Goal: Task Accomplishment & Management: Complete application form

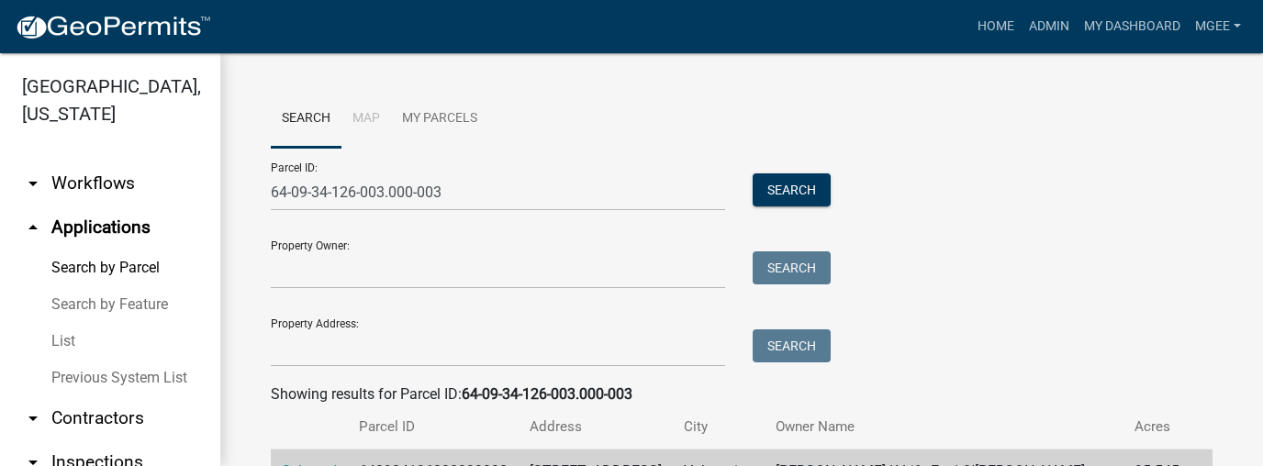
scroll to position [1274, 0]
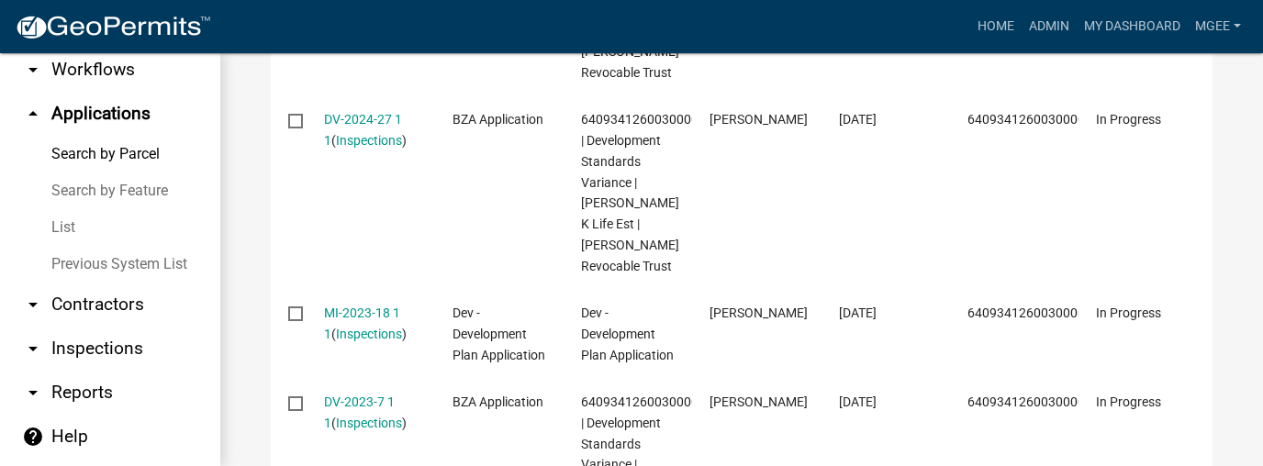
click at [129, 116] on link "arrow_drop_up Applications" at bounding box center [110, 114] width 220 height 44
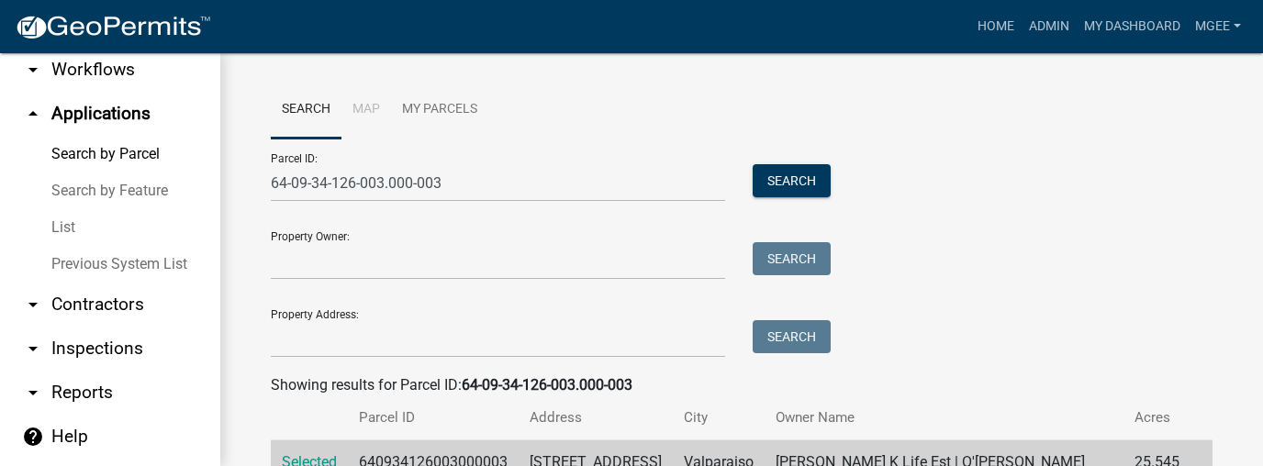
scroll to position [0, 0]
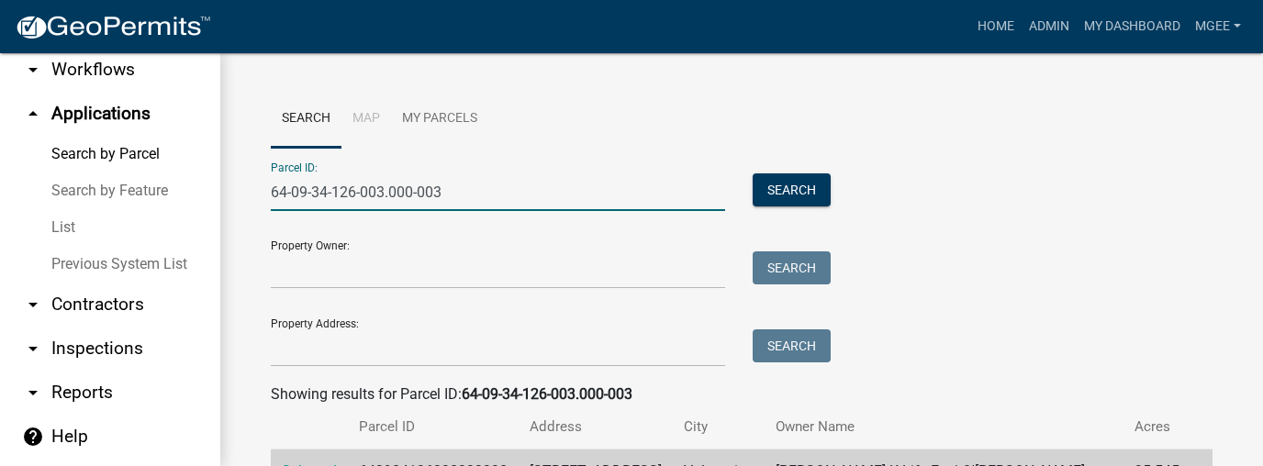
drag, startPoint x: 454, startPoint y: 189, endPoint x: 238, endPoint y: 208, distance: 217.5
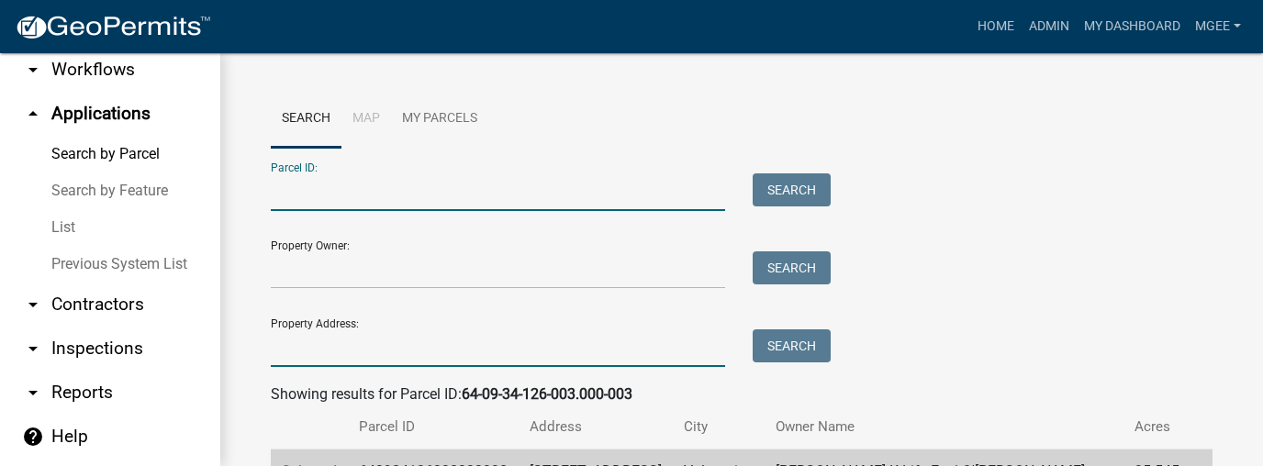
click at [296, 363] on input "Property Address:" at bounding box center [498, 349] width 454 height 38
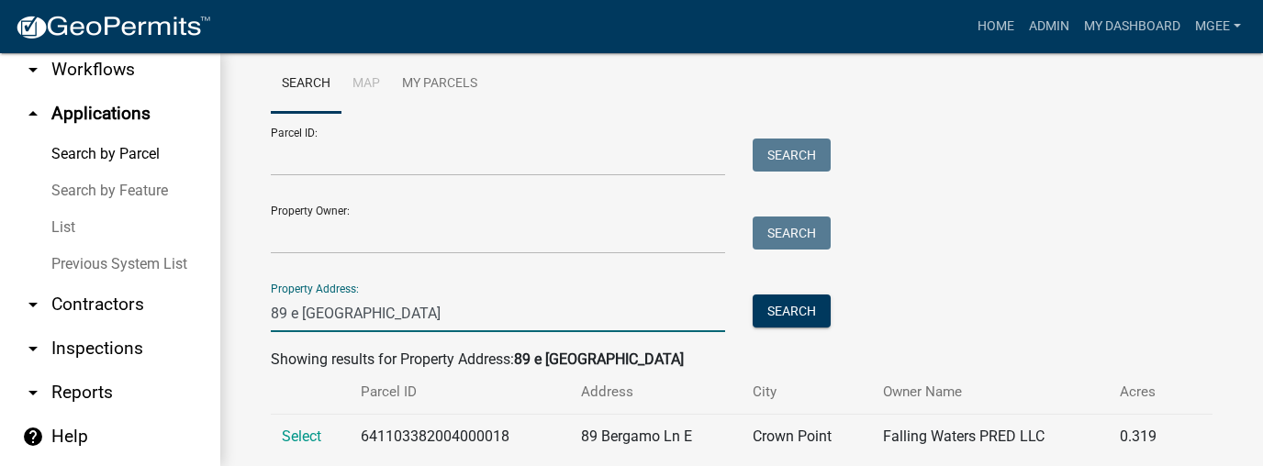
scroll to position [78, 0]
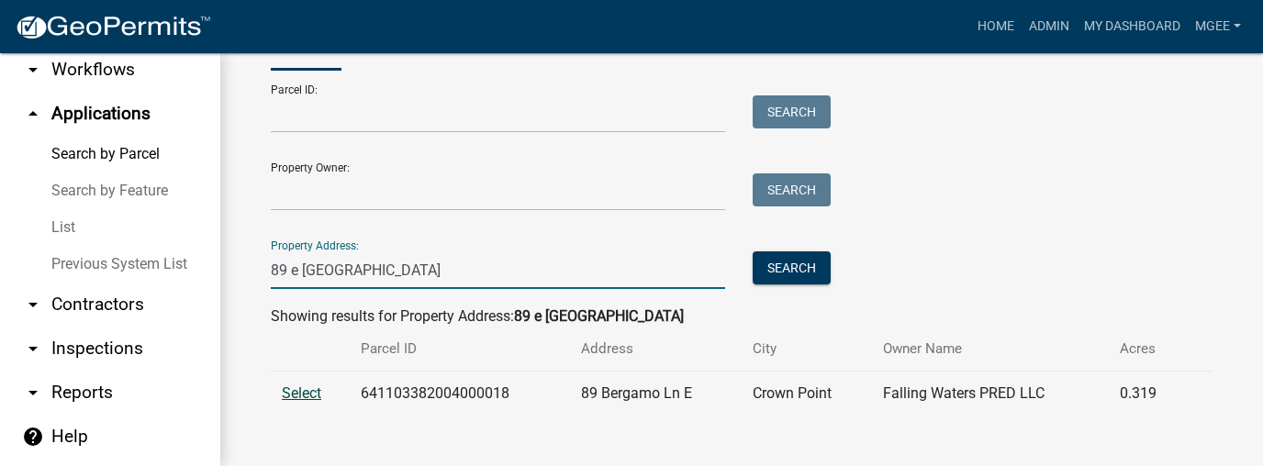
type input "89 e [GEOGRAPHIC_DATA]"
click at [307, 390] on span "Select" at bounding box center [301, 393] width 39 height 17
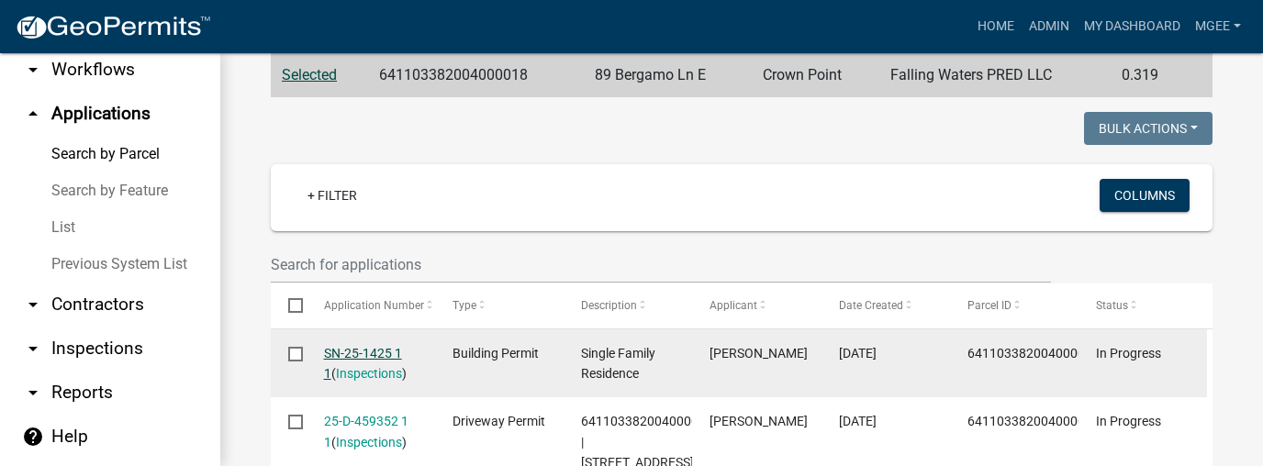
scroll to position [482, 0]
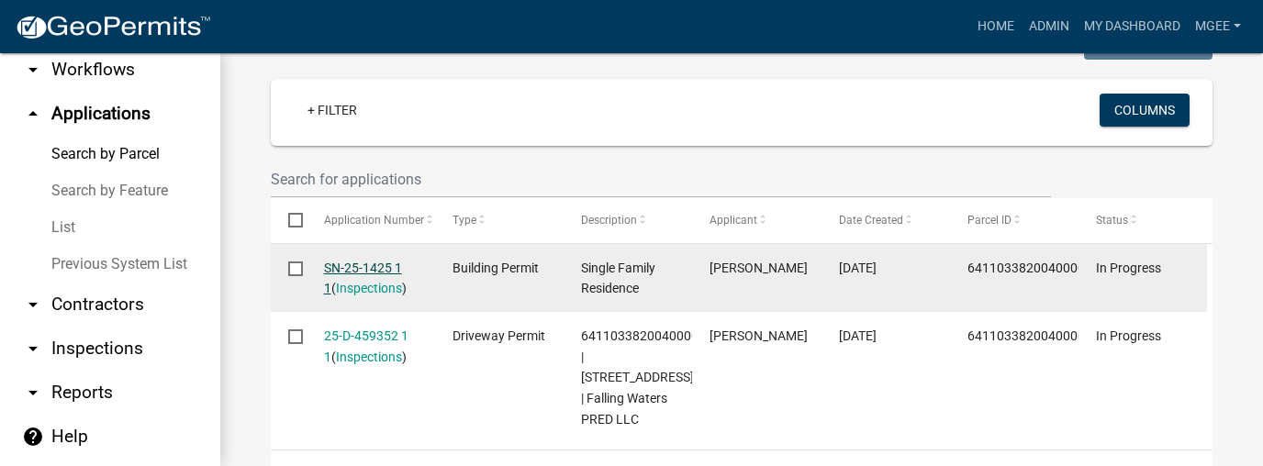
click at [356, 269] on link "SN-25-1425 1 1" at bounding box center [363, 279] width 78 height 36
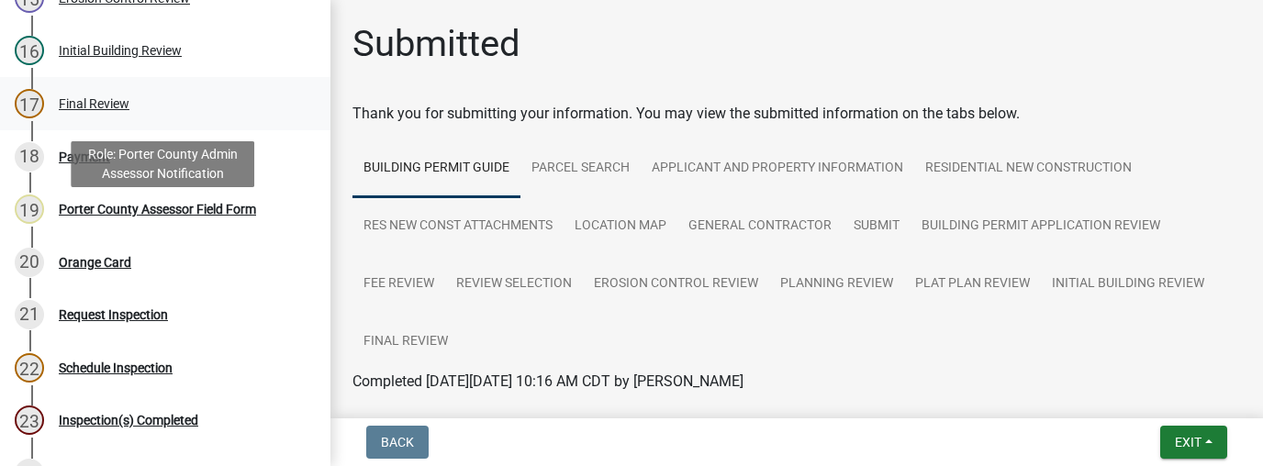
scroll to position [920, 0]
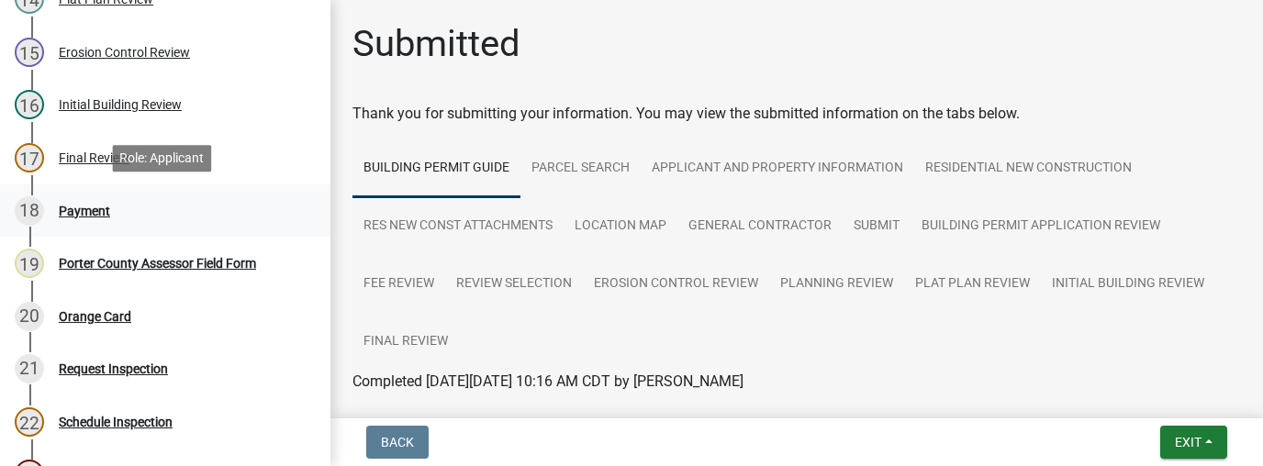
drag, startPoint x: 102, startPoint y: 208, endPoint x: 176, endPoint y: 195, distance: 75.6
click at [102, 208] on div "Payment" at bounding box center [84, 211] width 51 height 13
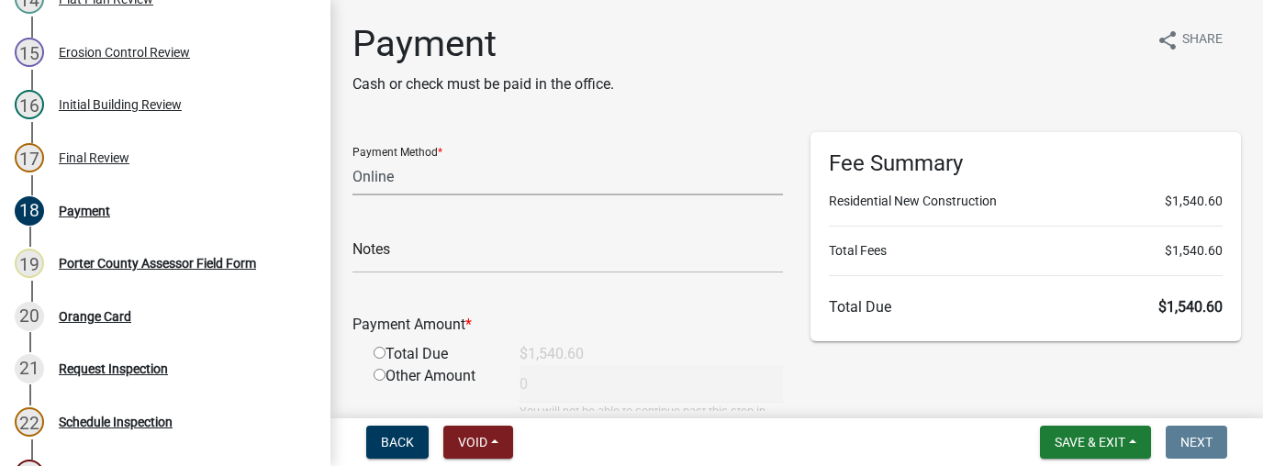
click at [393, 169] on select "Credit Card POS Check Cash Online" at bounding box center [568, 177] width 431 height 38
select select "1: 0"
click at [353, 158] on select "Credit Card POS Check Cash Online" at bounding box center [568, 177] width 431 height 38
click at [370, 256] on input "text" at bounding box center [568, 255] width 431 height 38
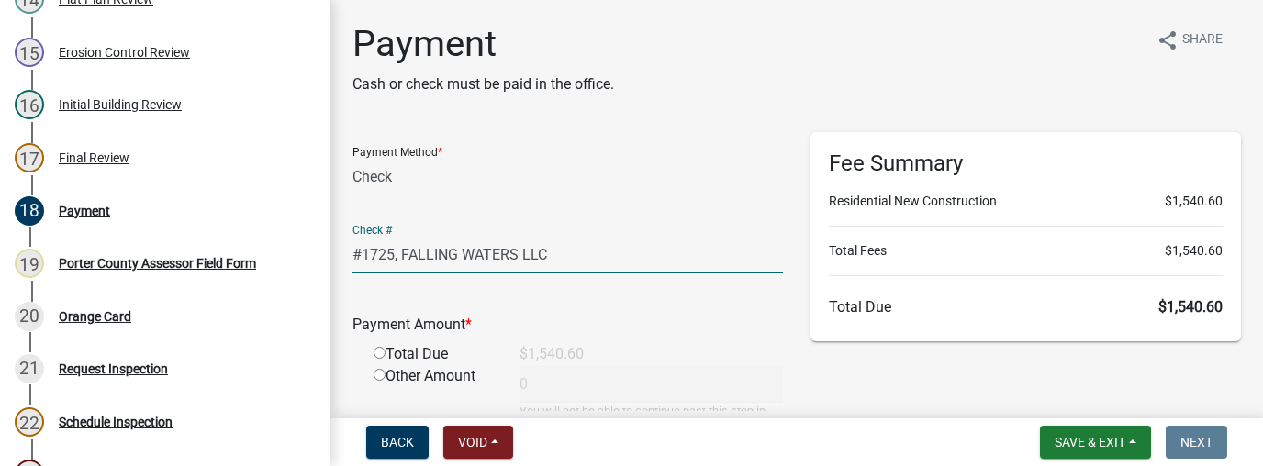
drag, startPoint x: 577, startPoint y: 252, endPoint x: 340, endPoint y: 253, distance: 237.8
click at [340, 253] on div "Payment Method * Credit Card POS Check Cash Online Check # #1725, FALLING WATER…" at bounding box center [568, 319] width 458 height 375
type input "#1725, FALLING WATERS LLC"
click at [376, 355] on input "radio" at bounding box center [380, 353] width 12 height 12
radio input "true"
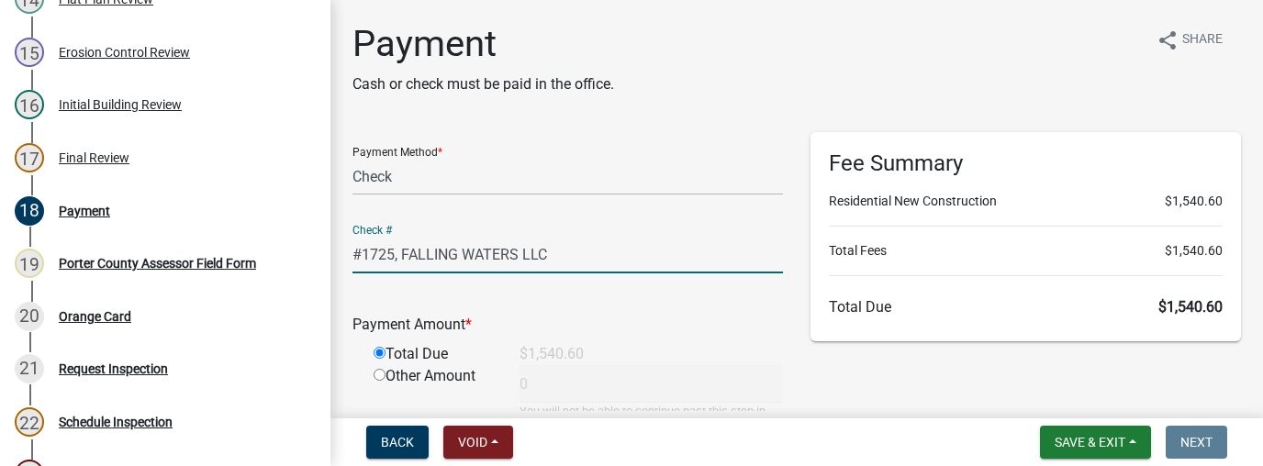
type input "1540.6"
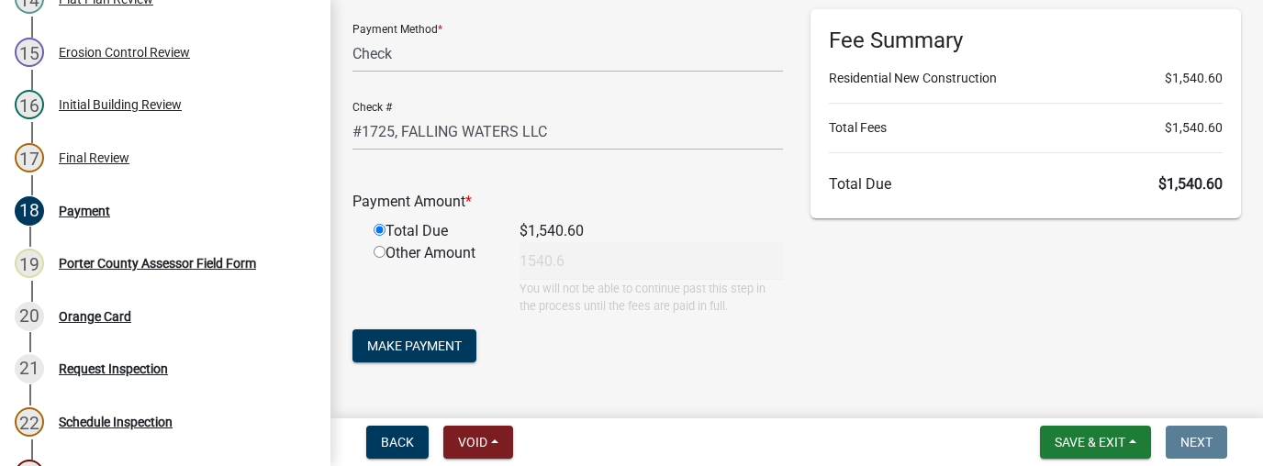
scroll to position [167, 0]
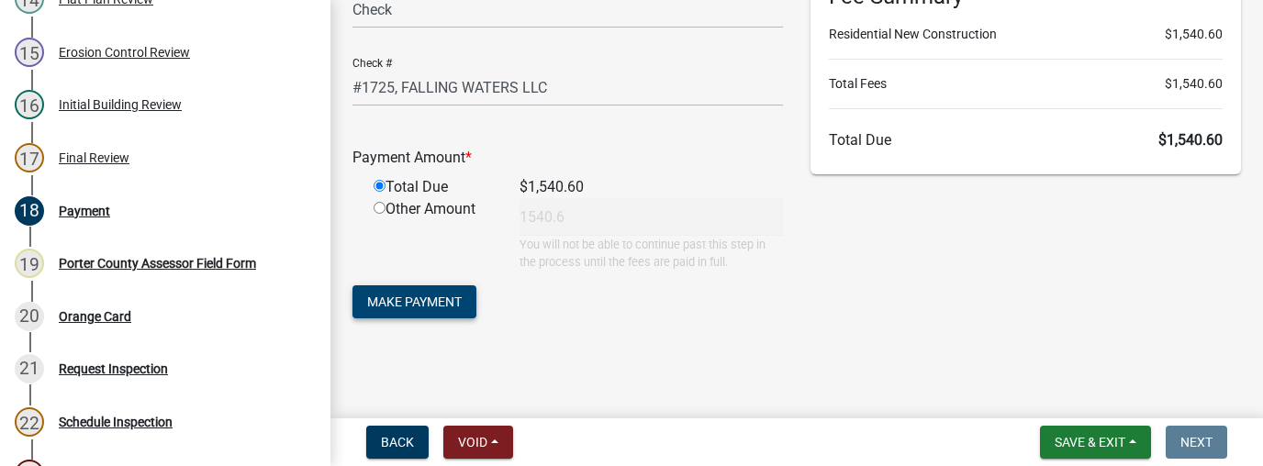
click at [457, 296] on span "Make Payment" at bounding box center [414, 302] width 95 height 15
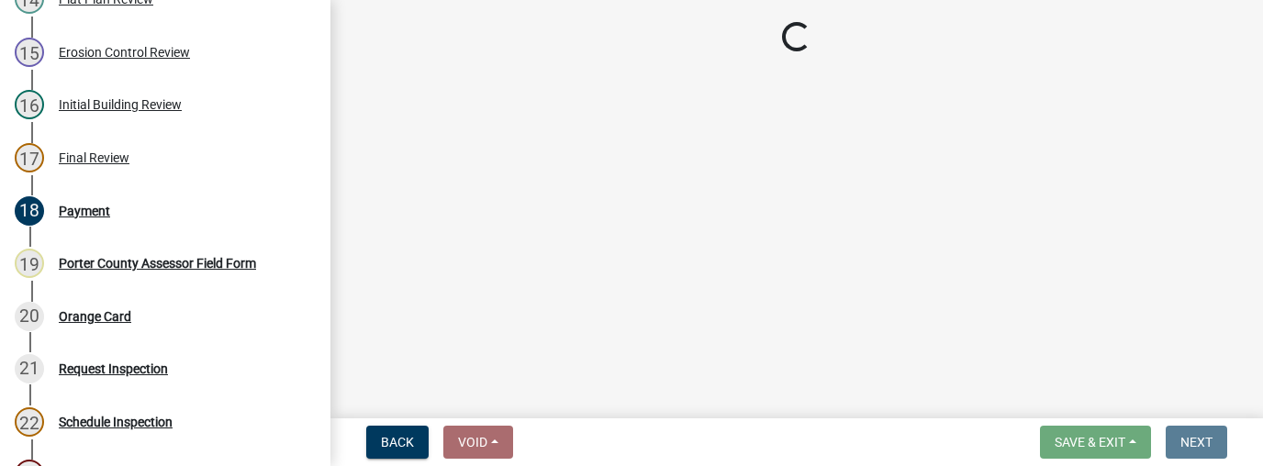
scroll to position [0, 0]
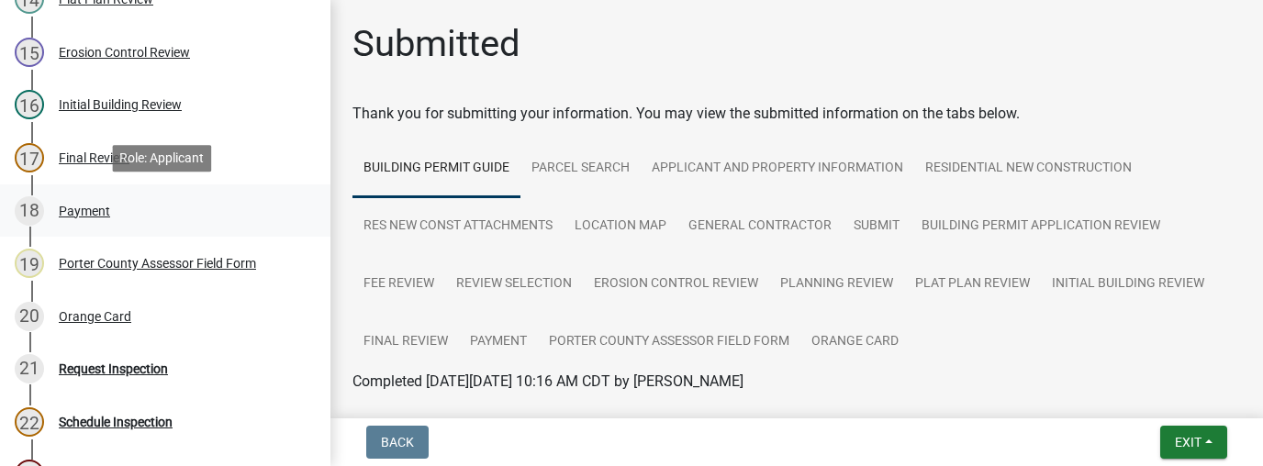
click at [99, 209] on div "Payment" at bounding box center [84, 211] width 51 height 13
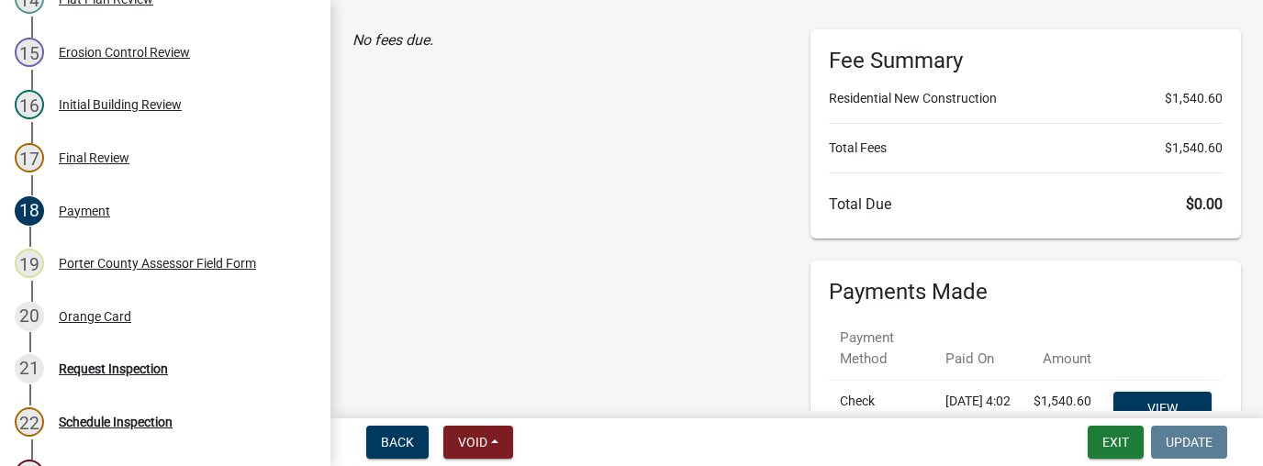
scroll to position [220, 0]
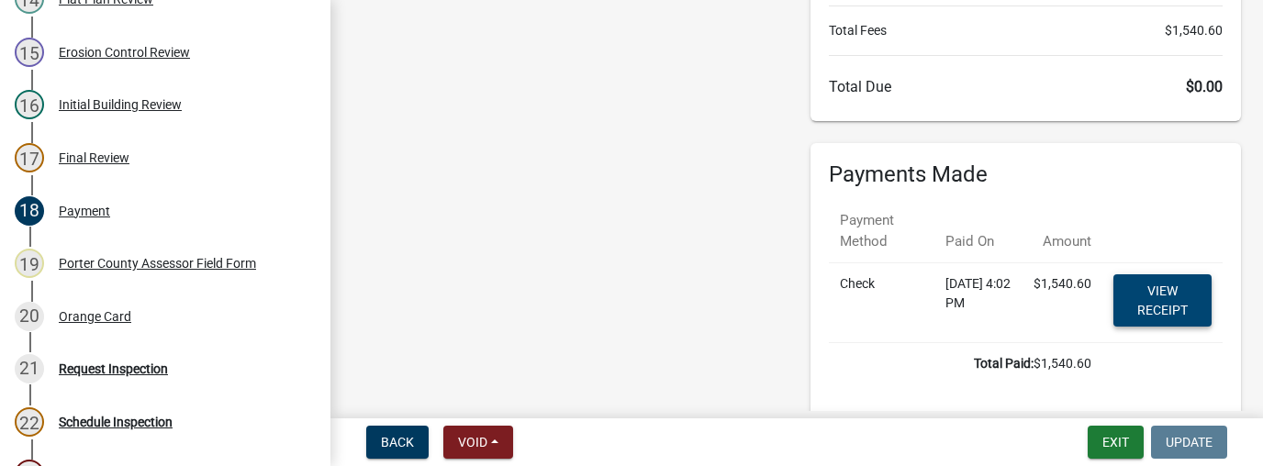
click at [1136, 292] on link "View receipt" at bounding box center [1163, 300] width 98 height 52
drag, startPoint x: 99, startPoint y: 317, endPoint x: 108, endPoint y: 308, distance: 12.4
click at [99, 317] on div "Orange Card" at bounding box center [95, 316] width 73 height 13
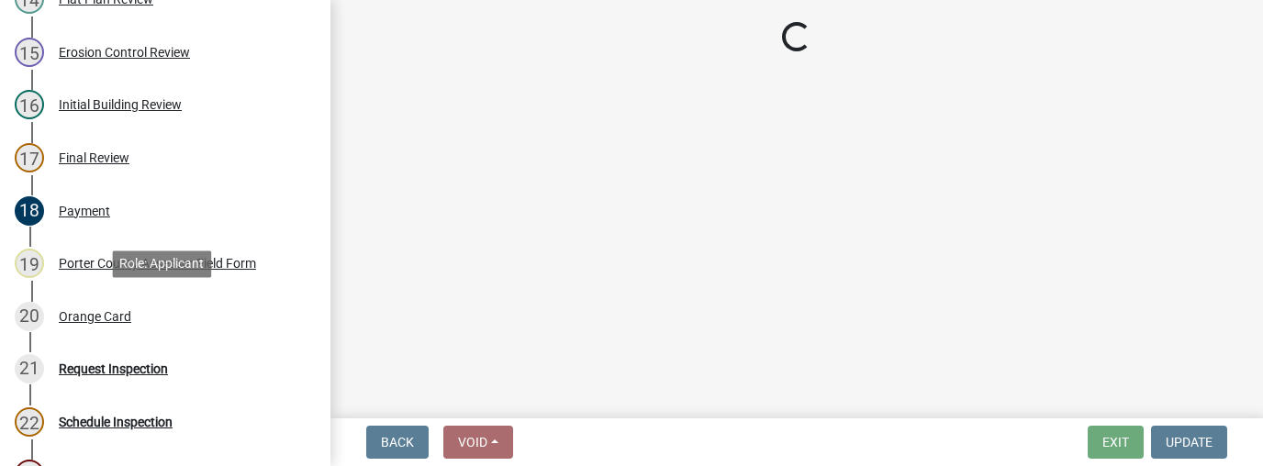
scroll to position [0, 0]
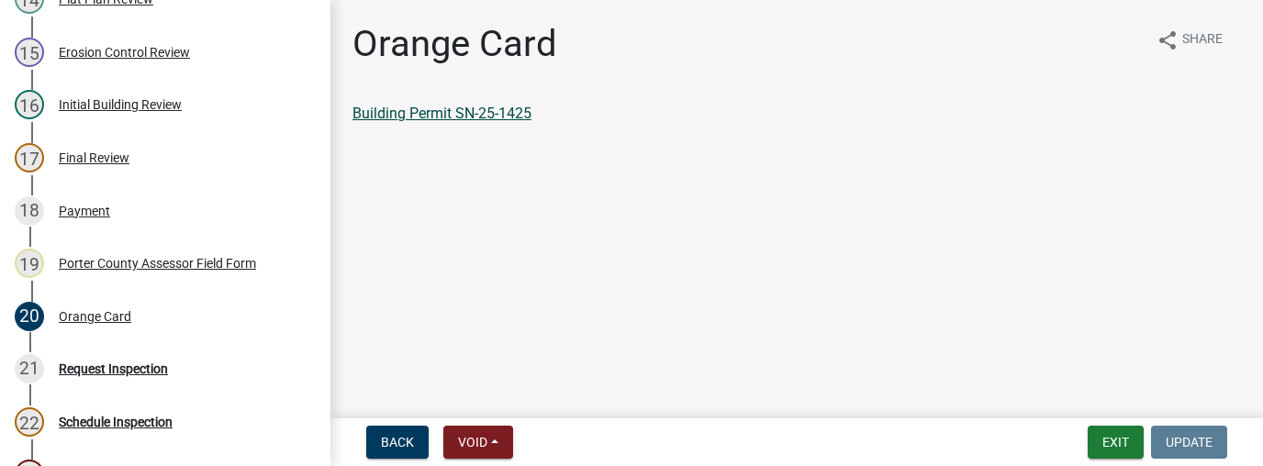
click at [452, 112] on link "Building Permit SN-25-1425" at bounding box center [442, 113] width 179 height 17
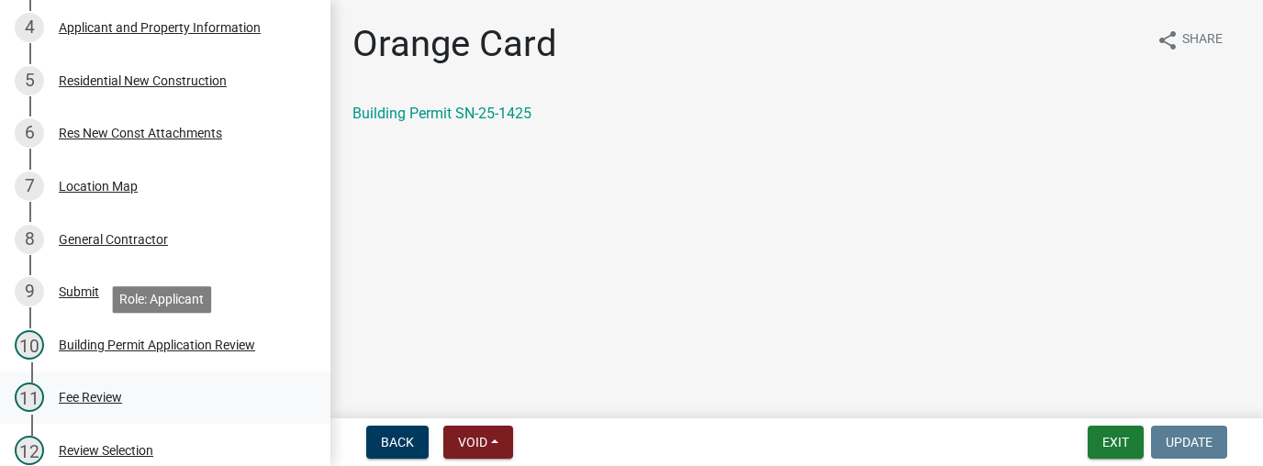
scroll to position [296, 0]
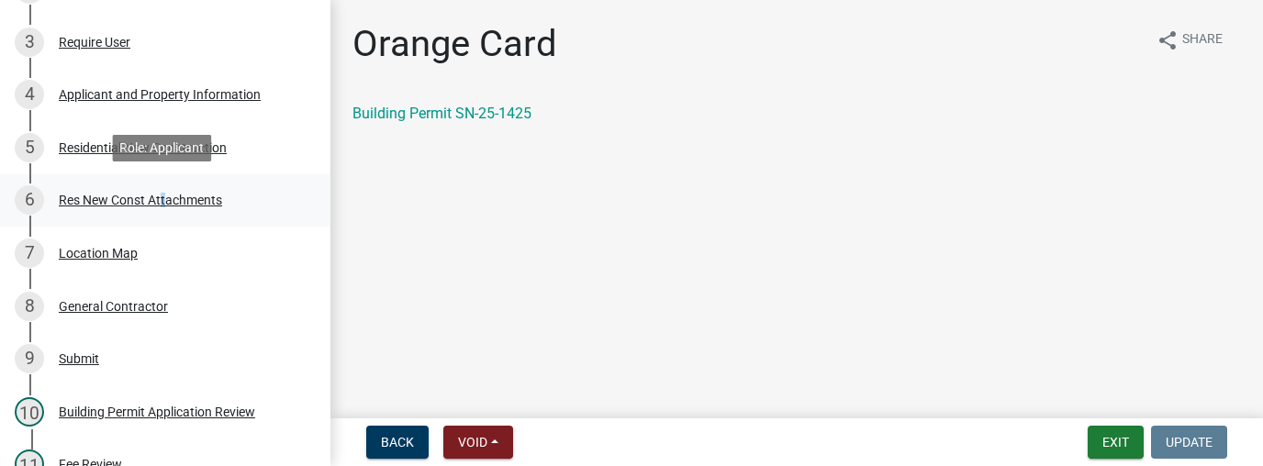
click at [159, 203] on div "Res New Const Attachments" at bounding box center [140, 200] width 163 height 13
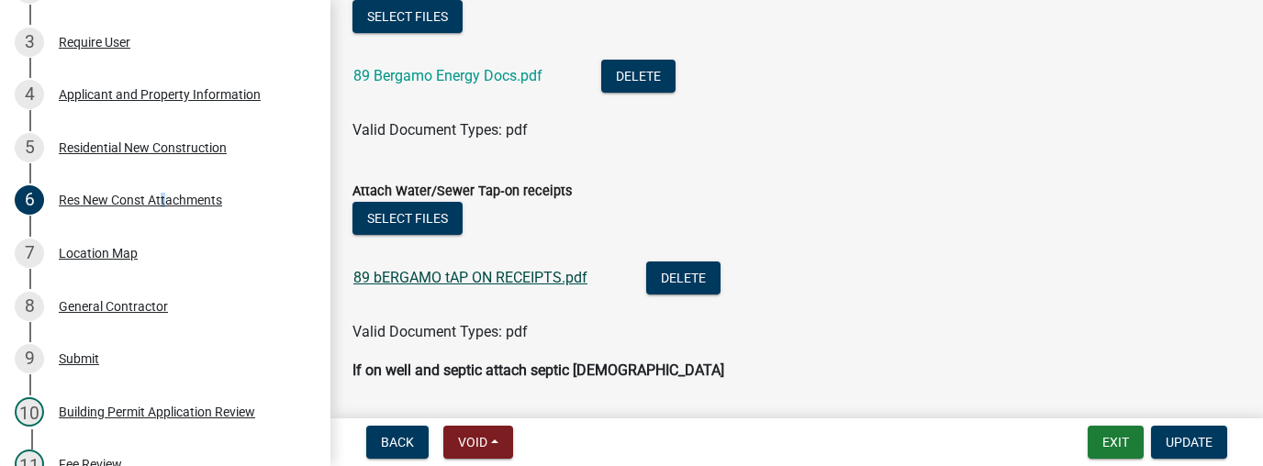
scroll to position [734, 0]
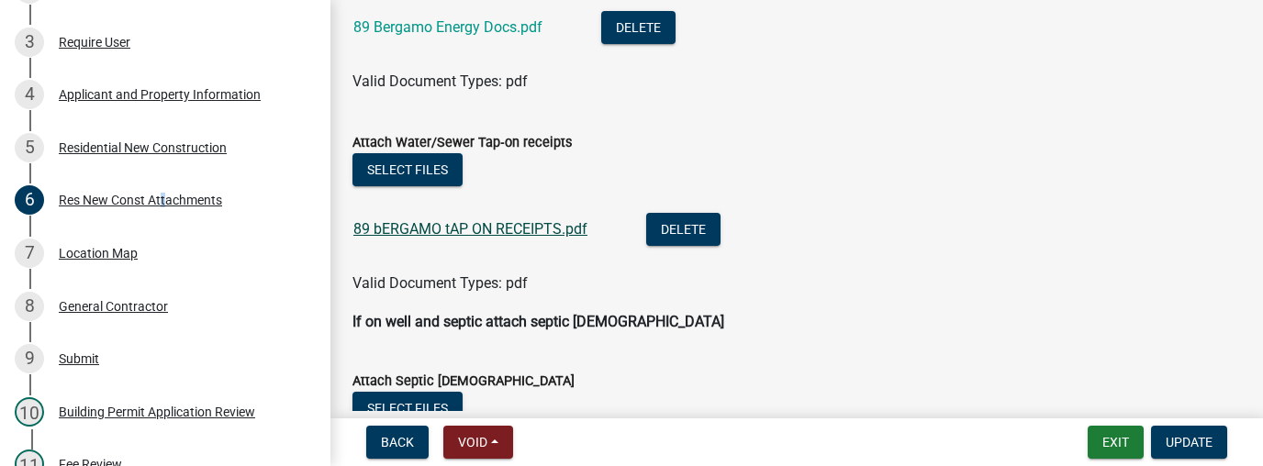
click at [486, 229] on link "89 bERGAMO tAP ON RECEIPTS.pdf" at bounding box center [470, 228] width 234 height 17
click at [1098, 432] on button "Exit" at bounding box center [1116, 442] width 56 height 33
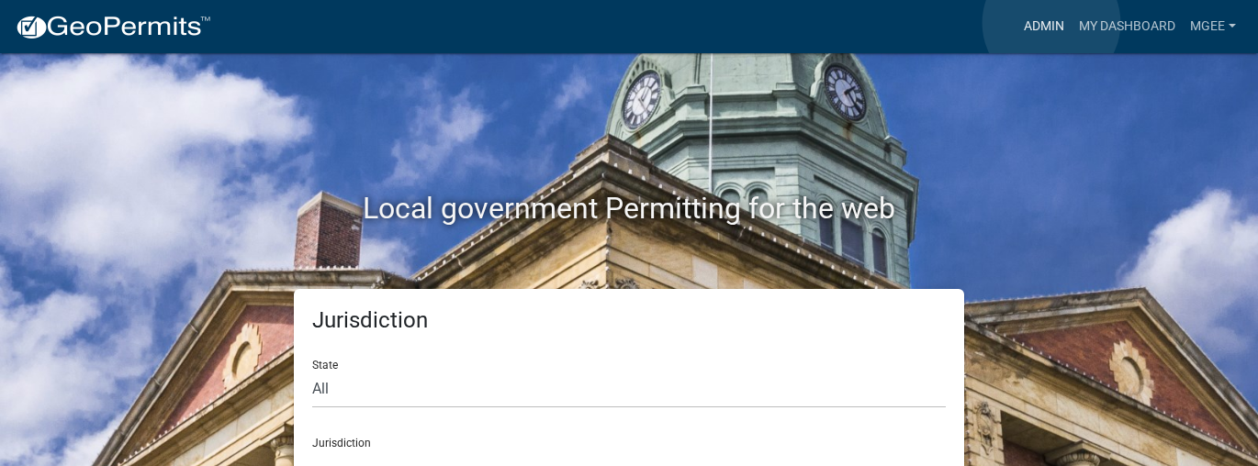
click at [1051, 23] on link "Admin" at bounding box center [1043, 26] width 55 height 35
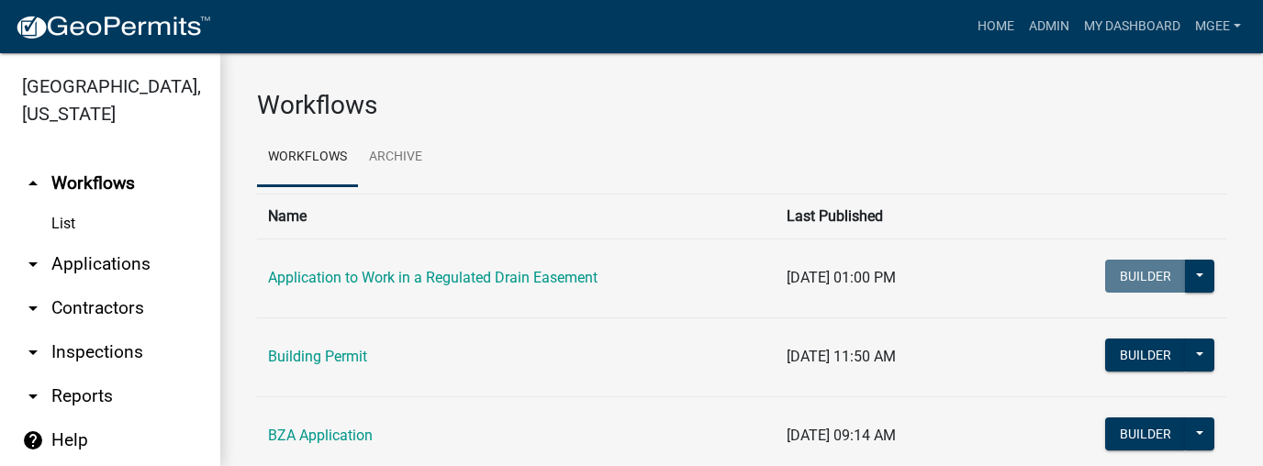
click at [124, 242] on link "arrow_drop_down Applications" at bounding box center [110, 264] width 220 height 44
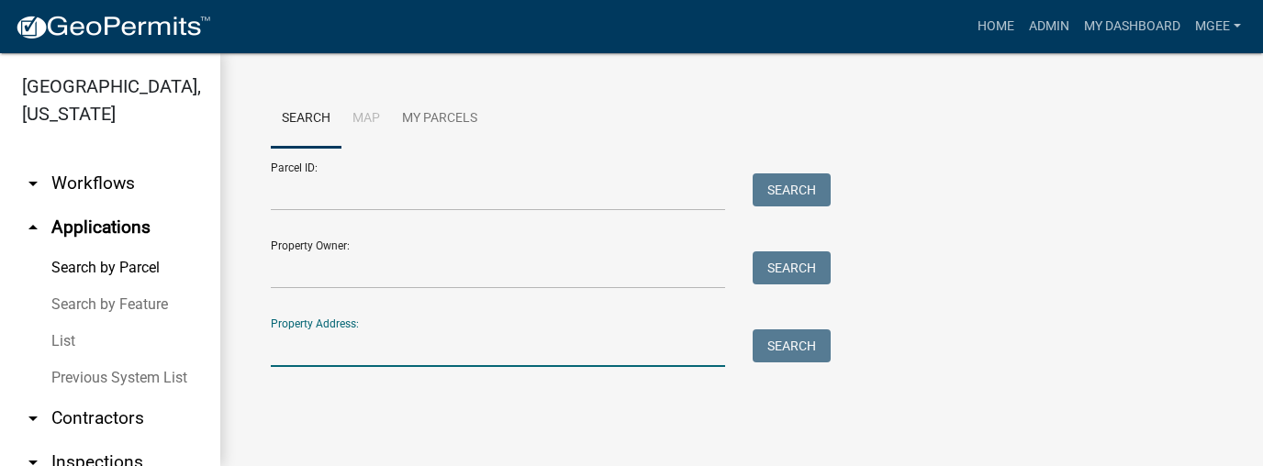
click at [297, 348] on input "Property Address:" at bounding box center [498, 349] width 454 height 38
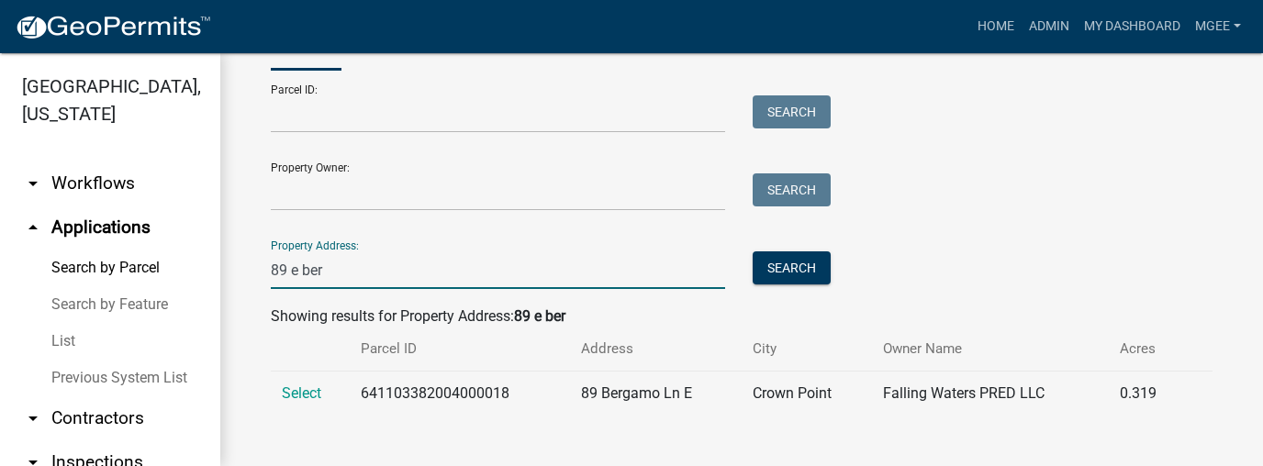
scroll to position [78, 0]
type input "89 e ber"
click at [306, 397] on span "Select" at bounding box center [301, 393] width 39 height 17
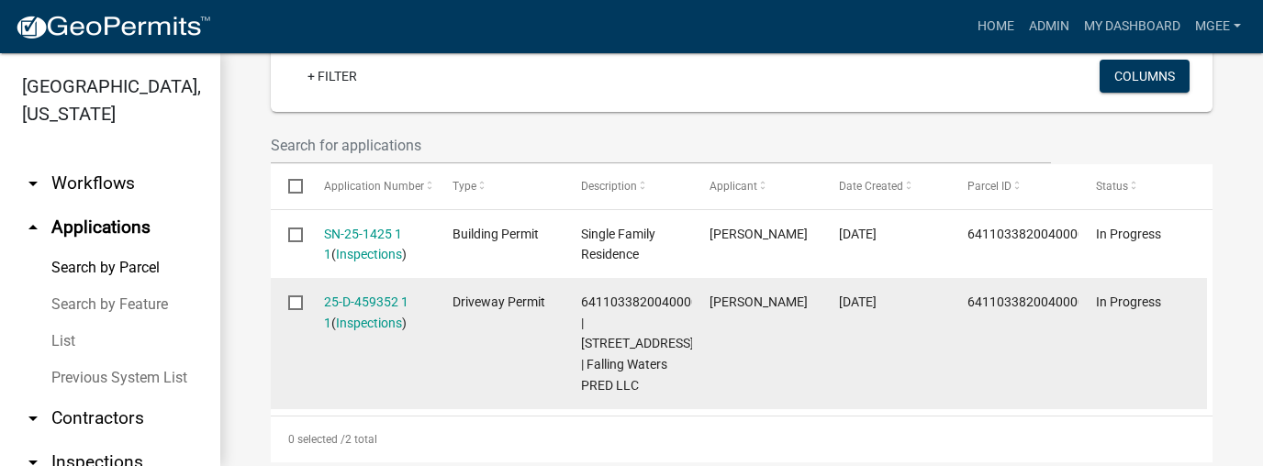
scroll to position [592, 0]
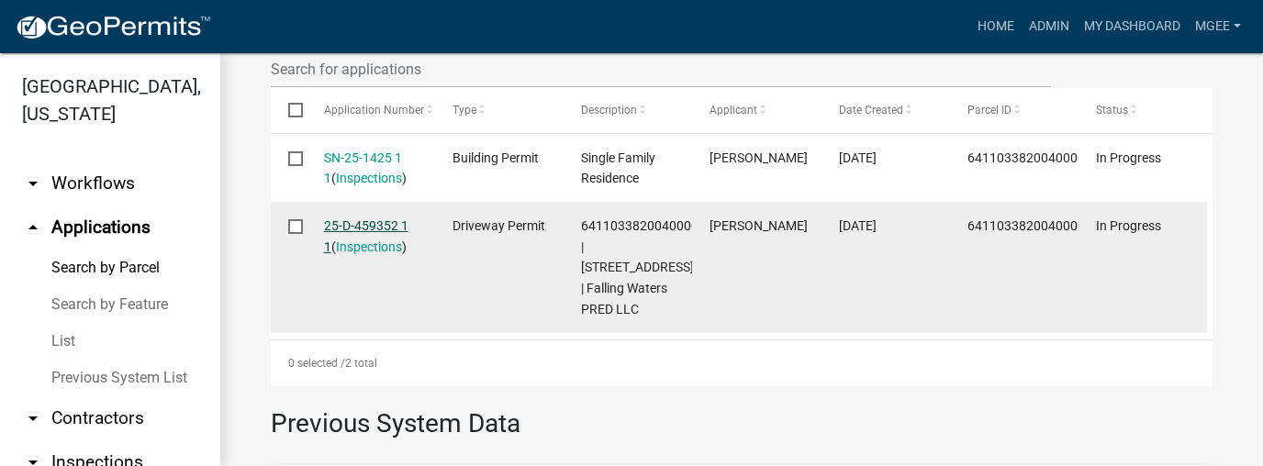
click at [361, 223] on link "25-D-459352 1 1" at bounding box center [366, 236] width 84 height 36
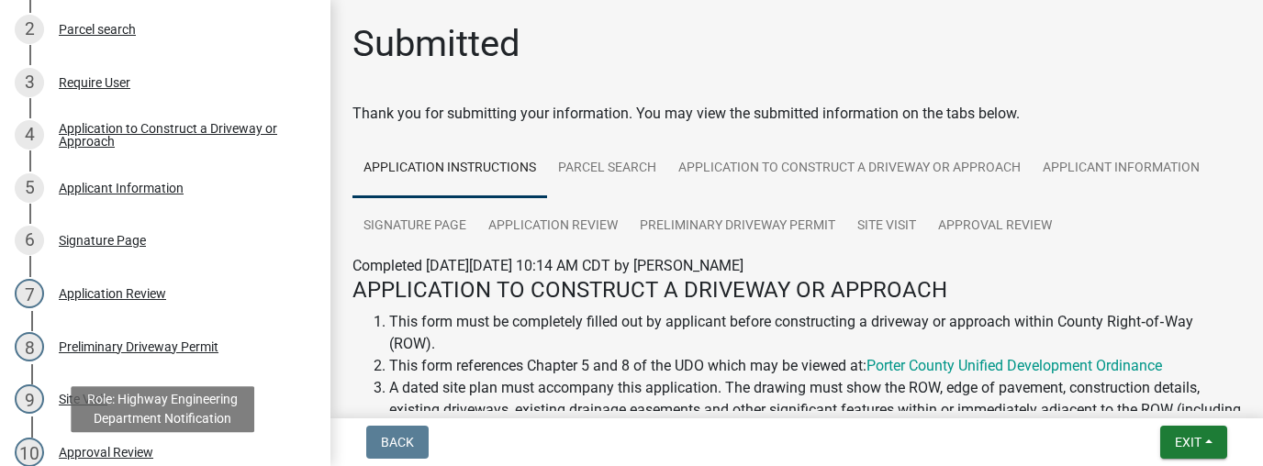
scroll to position [367, 0]
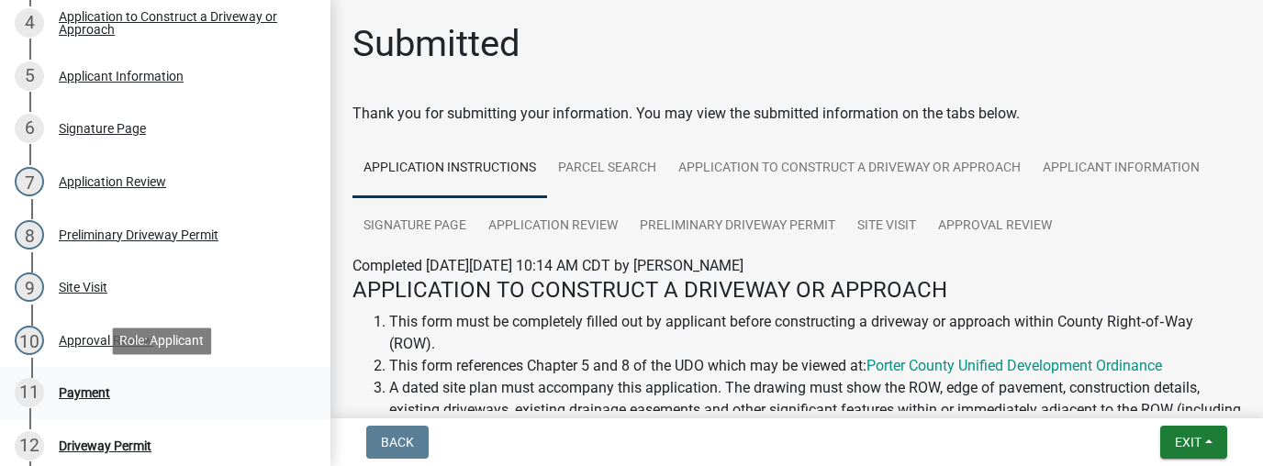
click at [109, 395] on div "11 Payment" at bounding box center [158, 392] width 286 height 29
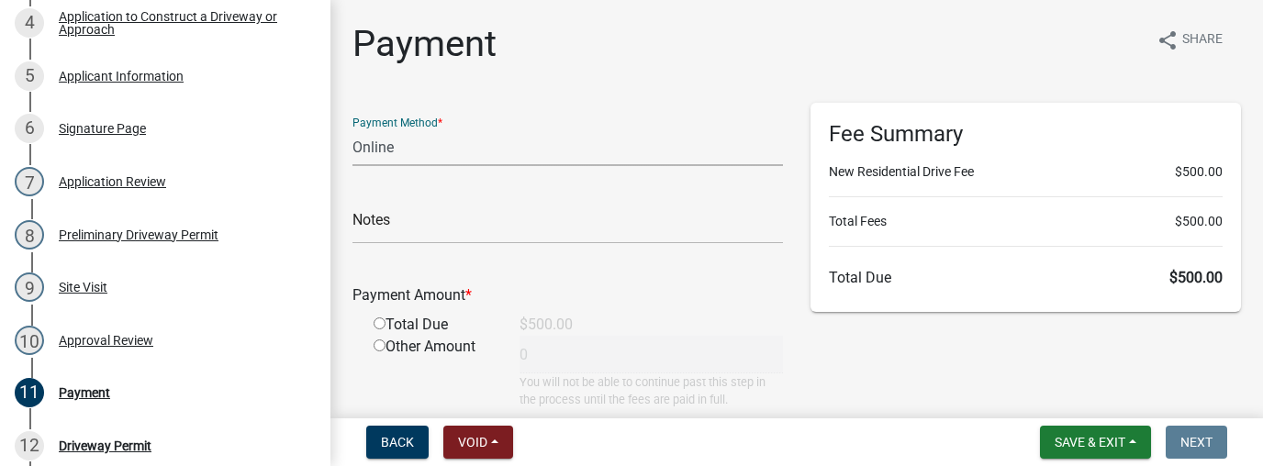
click at [406, 151] on select "Credit Card POS Check Cash Online" at bounding box center [568, 148] width 431 height 38
drag, startPoint x: 404, startPoint y: 154, endPoint x: 371, endPoint y: 155, distance: 33.1
click at [371, 155] on select "Credit Card POS Check Cash Online" at bounding box center [568, 148] width 431 height 38
select select "1: 0"
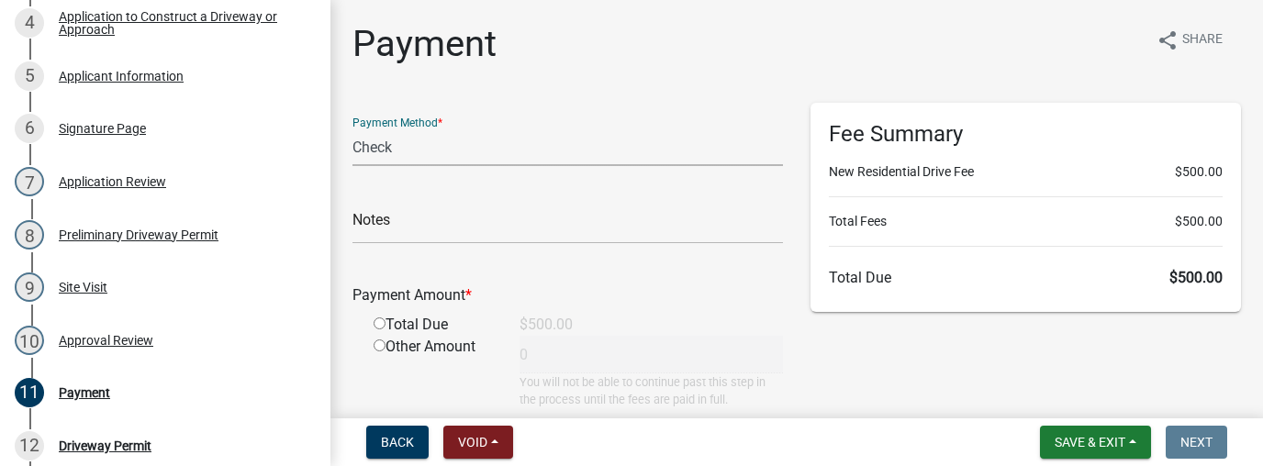
click at [353, 129] on select "Credit Card POS Check Cash Online" at bounding box center [568, 148] width 431 height 38
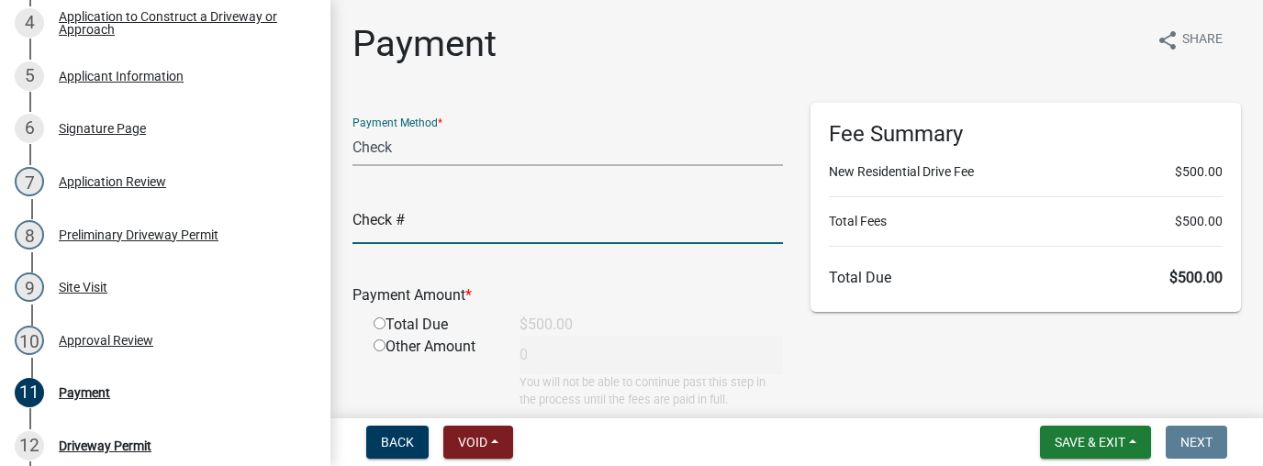
click at [363, 231] on input "text" at bounding box center [568, 226] width 431 height 38
paste input "#1725, FALLING WATERS LLC"
type input "#1725, FALLING WATERS LLC"
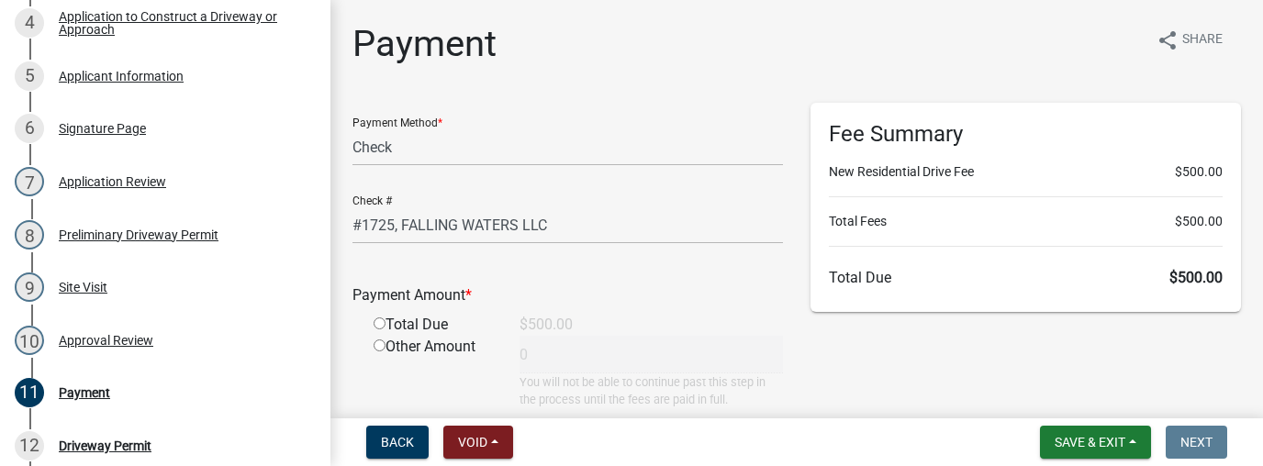
click at [376, 344] on input "radio" at bounding box center [380, 346] width 12 height 12
radio input "true"
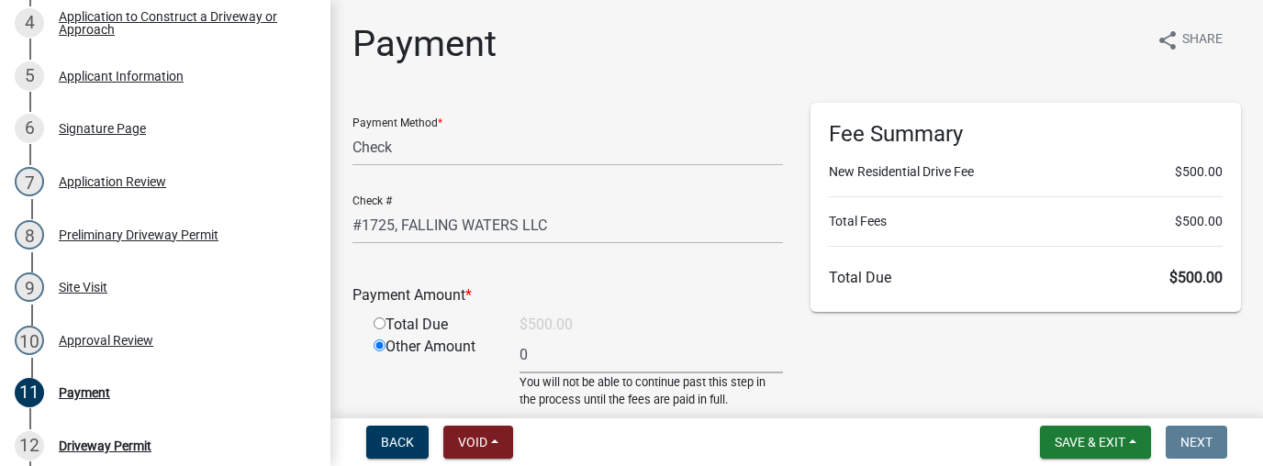
scroll to position [138, 0]
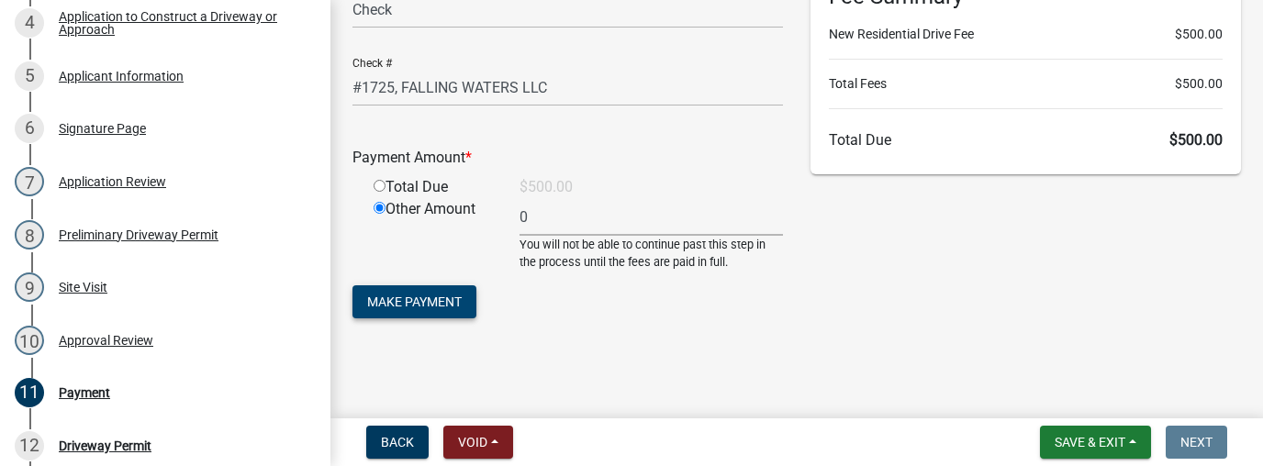
click at [431, 308] on span "Make Payment" at bounding box center [414, 302] width 95 height 15
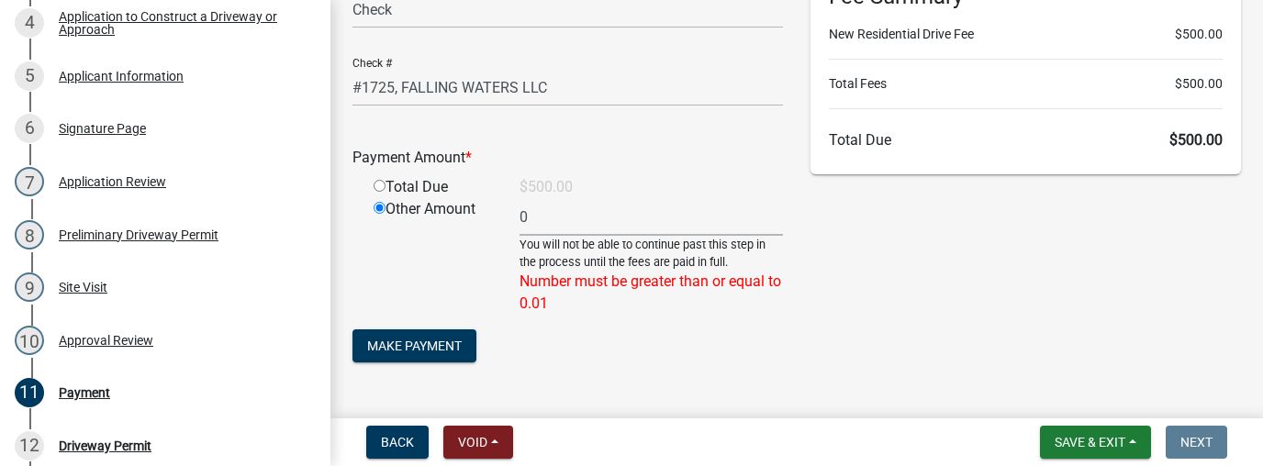
click at [381, 185] on input "radio" at bounding box center [380, 186] width 12 height 12
radio input "true"
radio input "false"
type input "500"
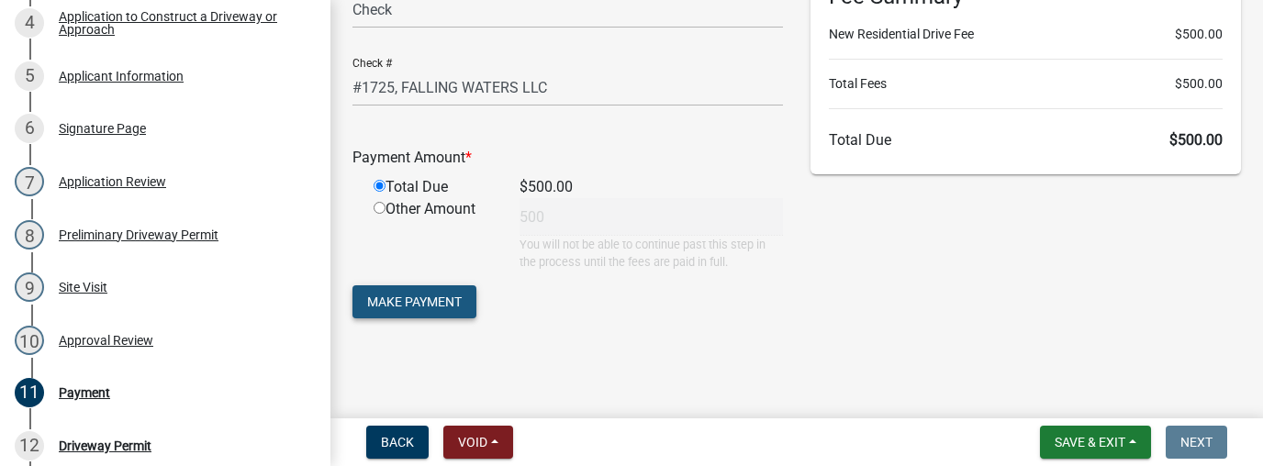
drag, startPoint x: 406, startPoint y: 299, endPoint x: 366, endPoint y: 117, distance: 186.9
click at [406, 296] on span "Make Payment" at bounding box center [414, 302] width 95 height 15
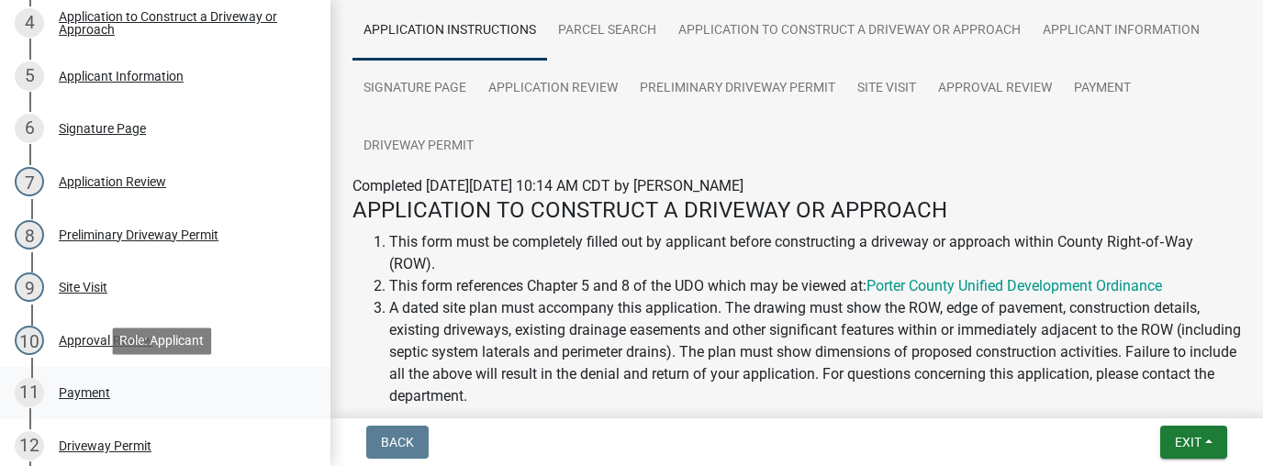
click at [97, 395] on div "Payment" at bounding box center [84, 392] width 51 height 13
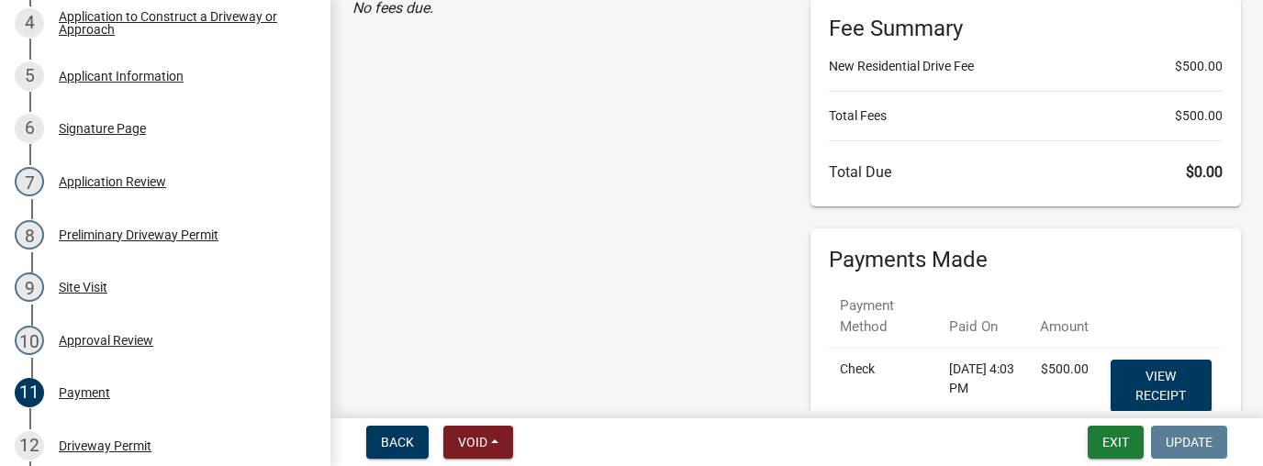
scroll to position [184, 0]
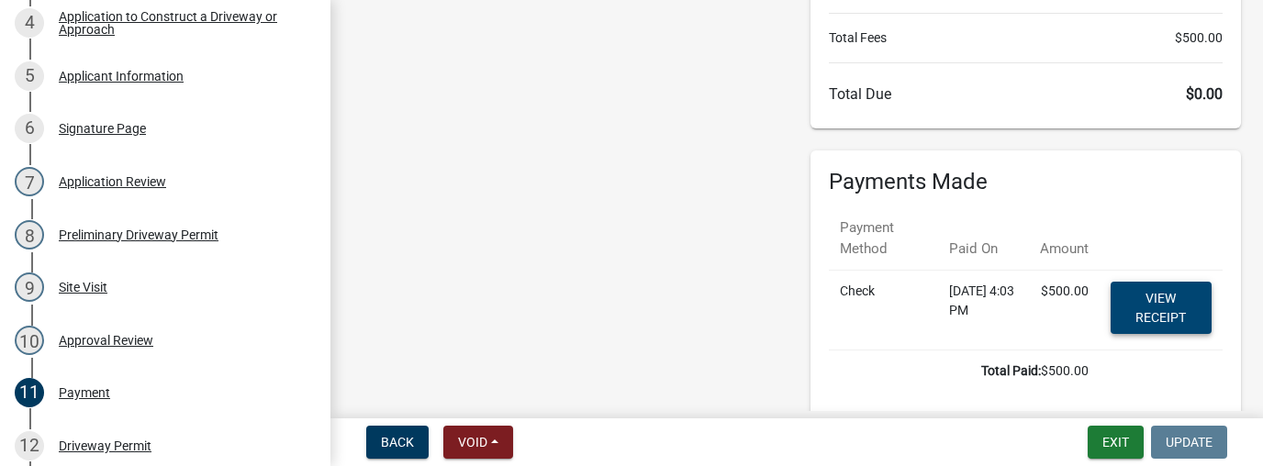
click at [1168, 305] on link "View receipt" at bounding box center [1161, 308] width 101 height 52
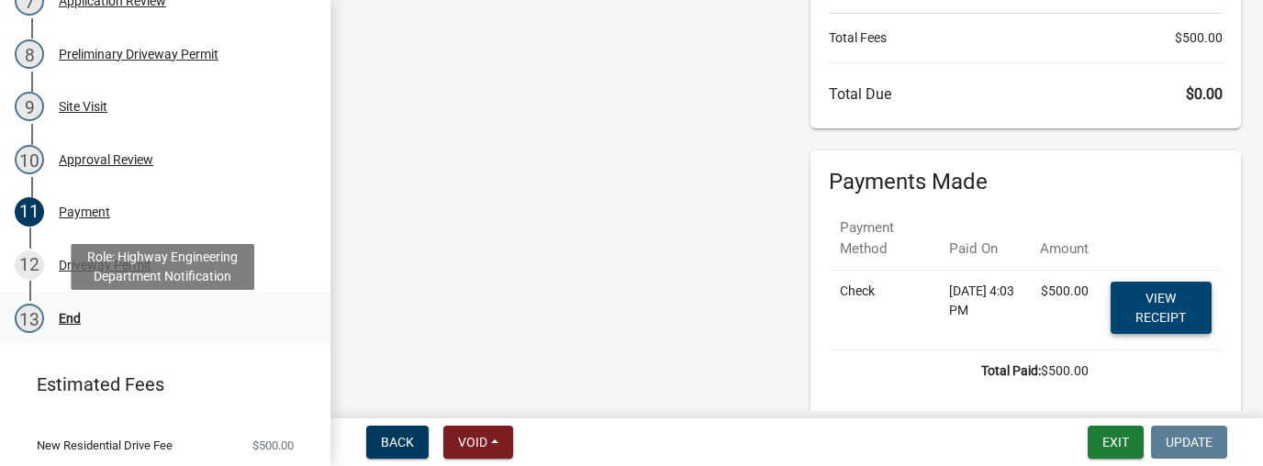
scroll to position [551, 0]
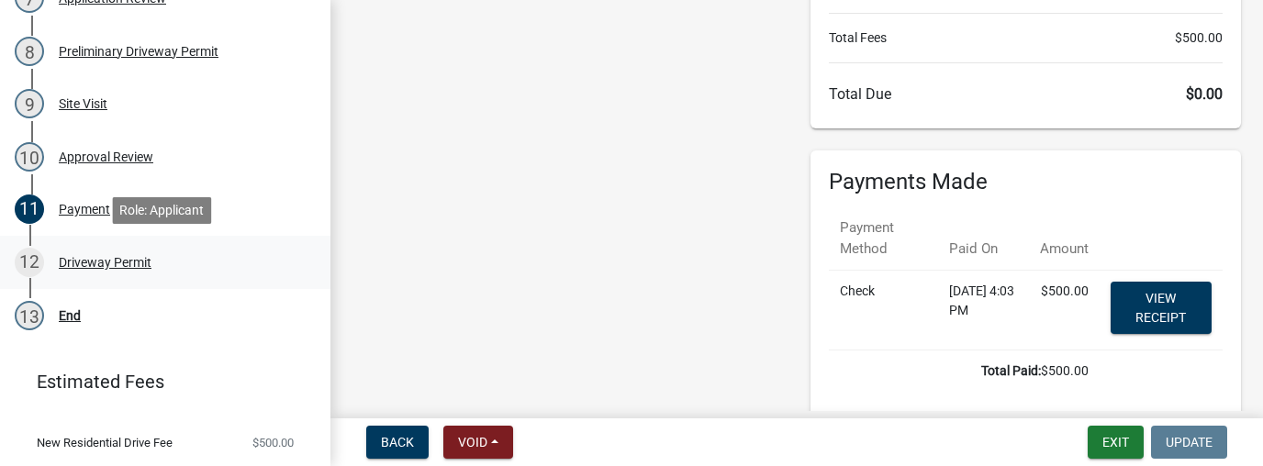
click at [102, 262] on div "Driveway Permit" at bounding box center [105, 262] width 93 height 13
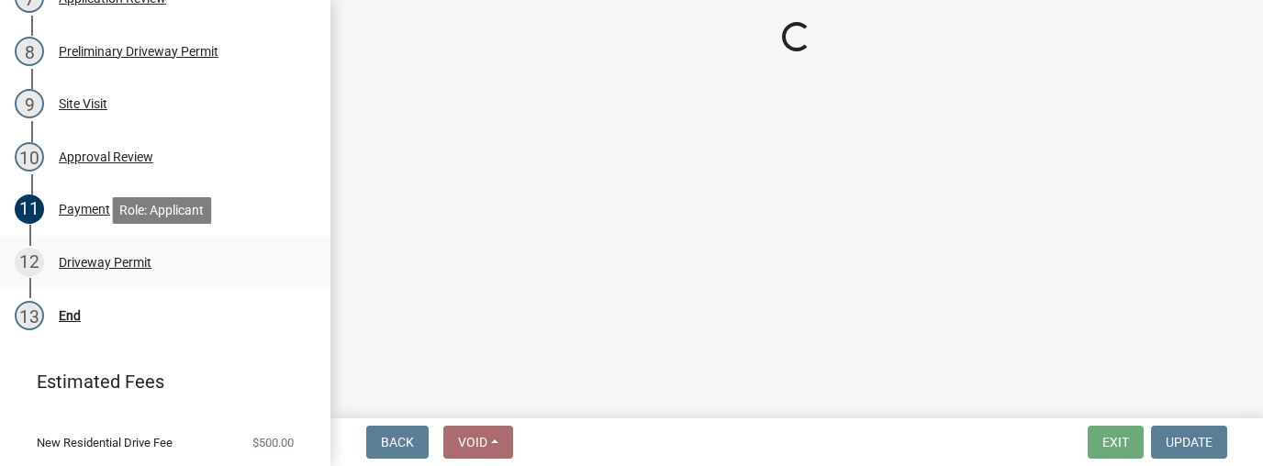
scroll to position [0, 0]
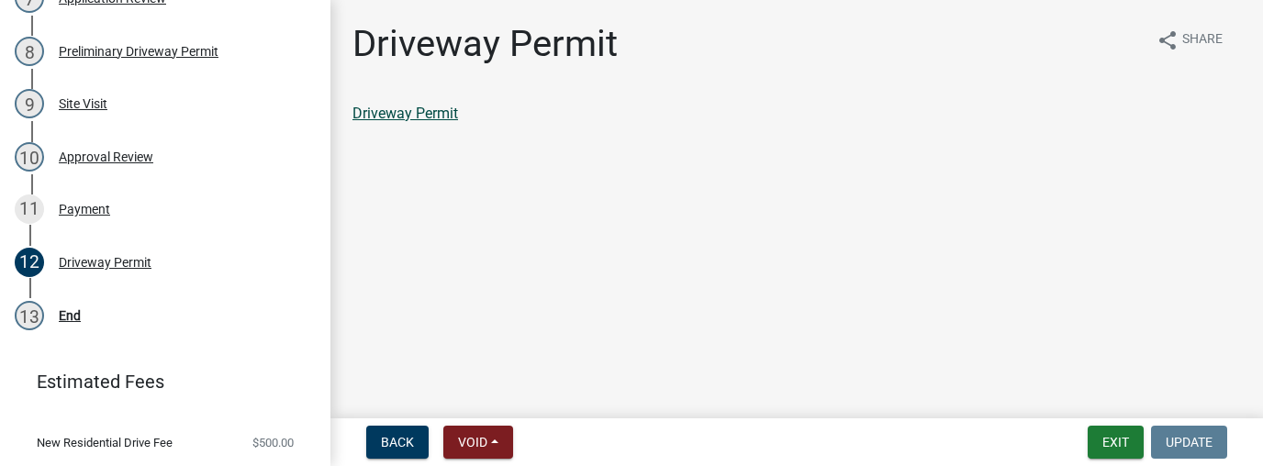
click at [410, 118] on link "Driveway Permit" at bounding box center [406, 113] width 106 height 17
click at [1104, 431] on button "Exit" at bounding box center [1116, 442] width 56 height 33
